Goal: Find specific page/section: Find specific page/section

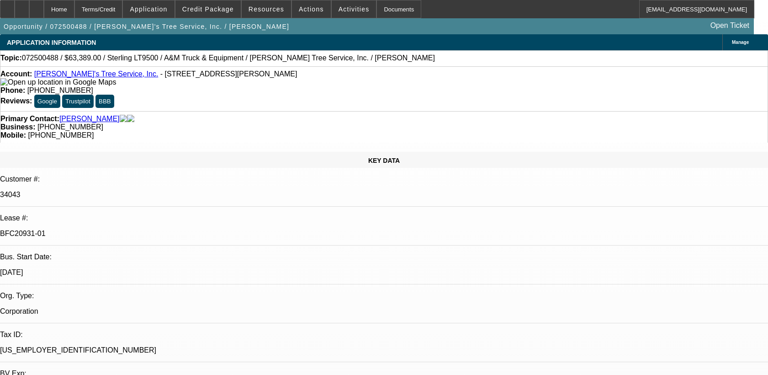
select select "0"
select select "2"
select select "0.1"
select select "4"
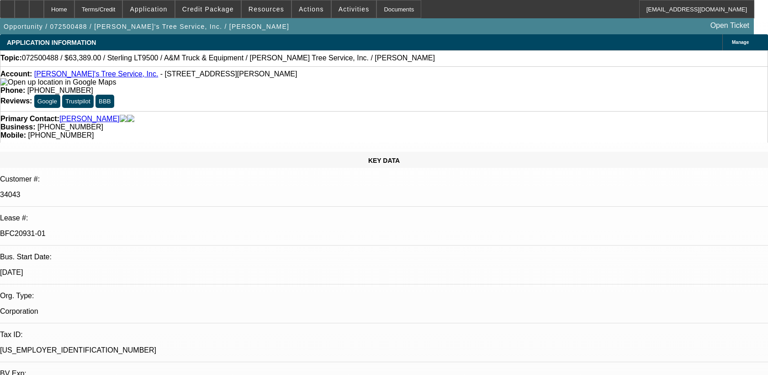
select select "0"
select select "2"
select select "0.1"
select select "4"
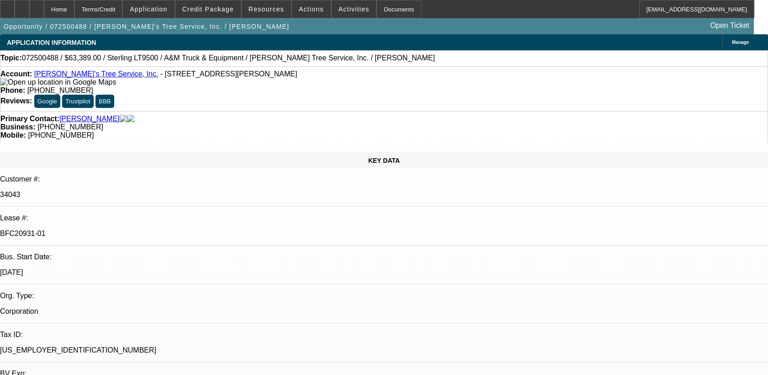
select select "0"
select select "2"
select select "0.1"
select select "4"
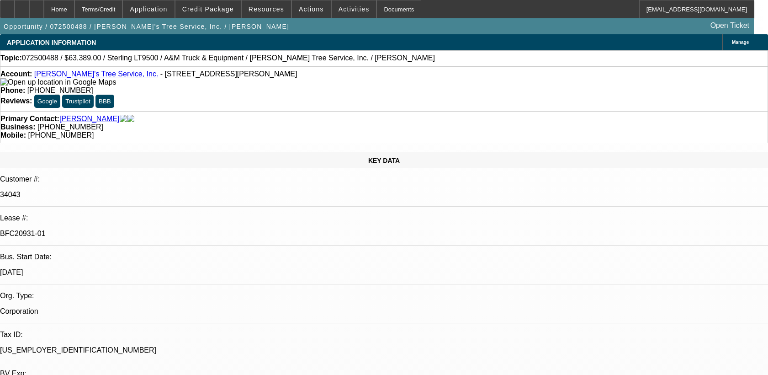
select select "0"
select select "2"
select select "0.1"
select select "4"
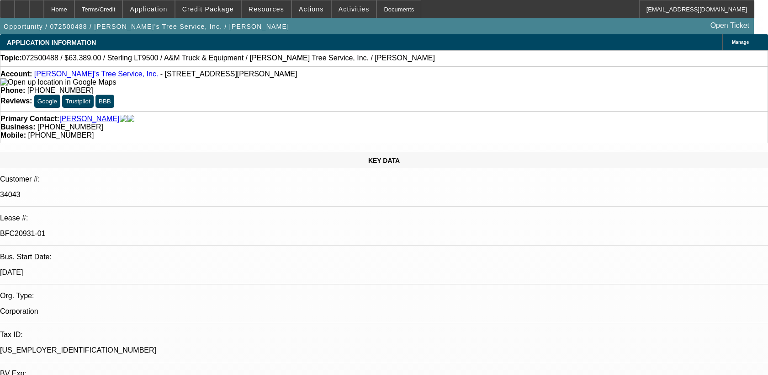
scroll to position [914, 0]
